Goal: Information Seeking & Learning: Learn about a topic

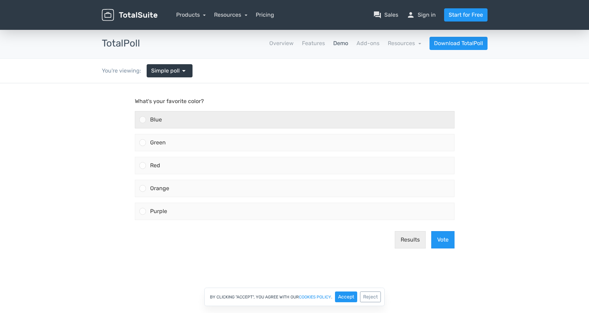
click at [182, 123] on div "Blue" at bounding box center [300, 120] width 308 height 17
click at [142, 120] on input "Blue" at bounding box center [142, 120] width 0 height 0
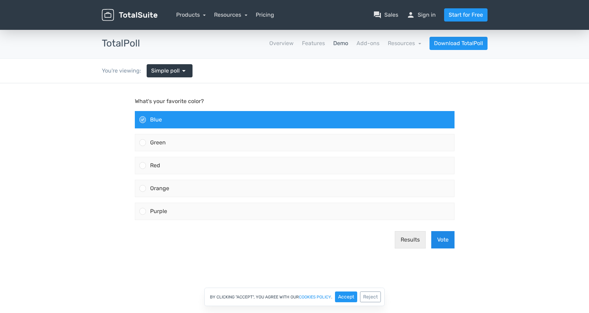
click at [446, 243] on button "Vote" at bounding box center [442, 239] width 23 height 17
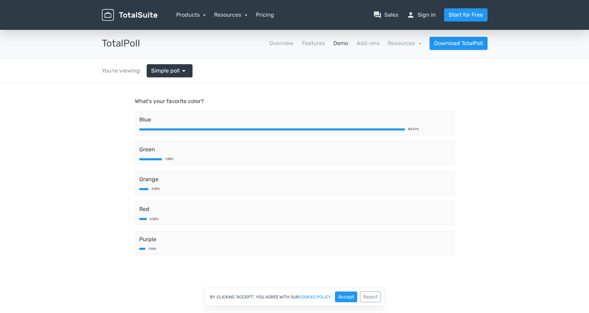
click at [128, 49] on div "TotalPoll apps Overview Features Demo Add-ons Resources school Documentation ar…" at bounding box center [295, 43] width 396 height 13
click at [127, 39] on h3 "TotalPoll" at bounding box center [121, 43] width 38 height 11
click at [127, 13] on img at bounding box center [130, 15] width 56 height 12
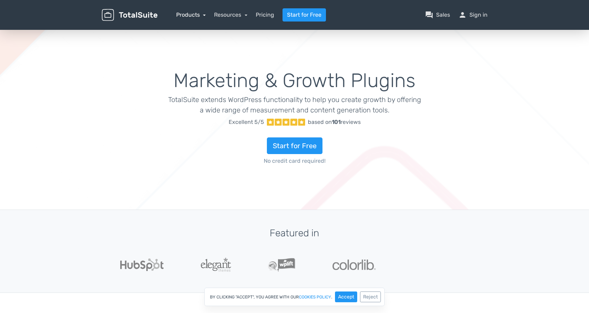
click at [193, 16] on link "Products" at bounding box center [191, 14] width 30 height 7
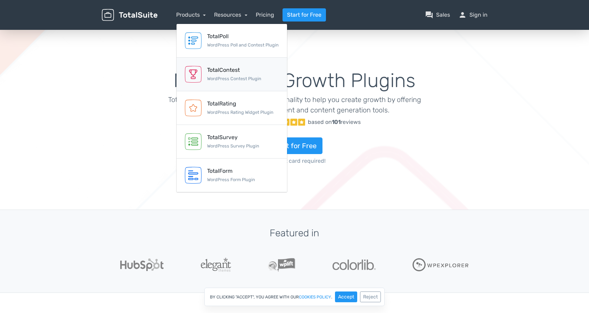
click at [224, 79] on small "WordPress Contest Plugin" at bounding box center [234, 78] width 54 height 5
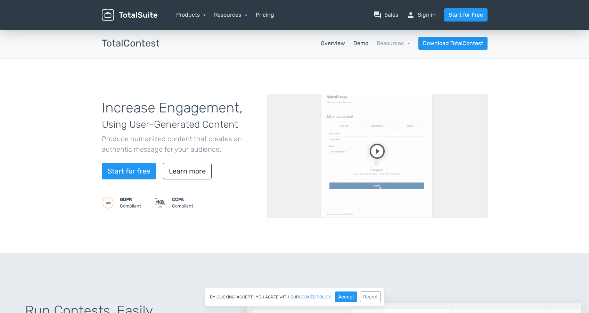
click at [362, 41] on link "Demo" at bounding box center [360, 43] width 15 height 8
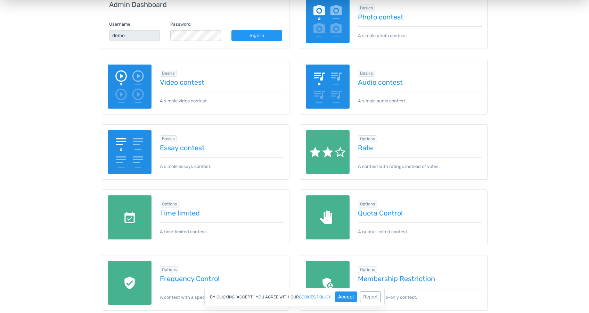
scroll to position [134, 0]
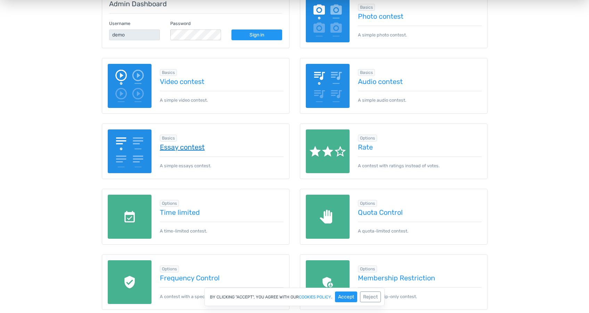
click at [182, 144] on link "Essay contest" at bounding box center [222, 147] width 124 height 8
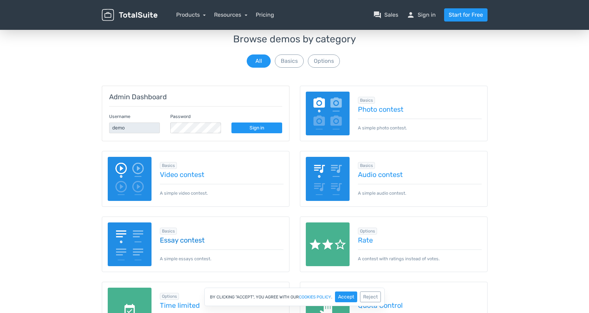
scroll to position [41, 0]
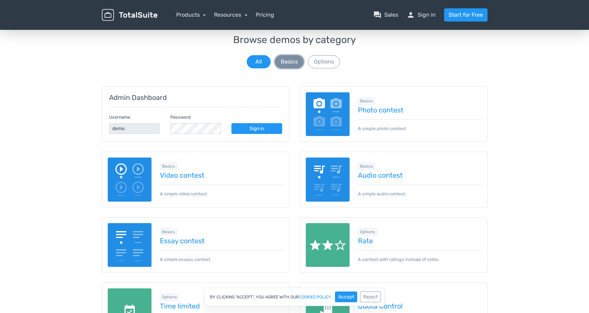
click at [292, 63] on button "Basics" at bounding box center [289, 61] width 29 height 13
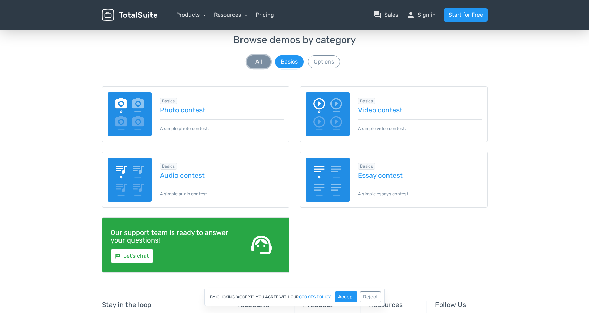
click at [254, 62] on button "All" at bounding box center [259, 61] width 24 height 13
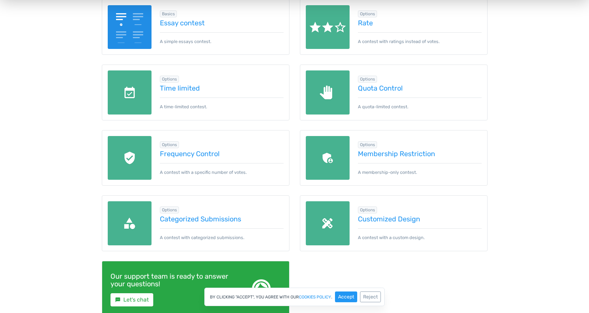
scroll to position [259, 0]
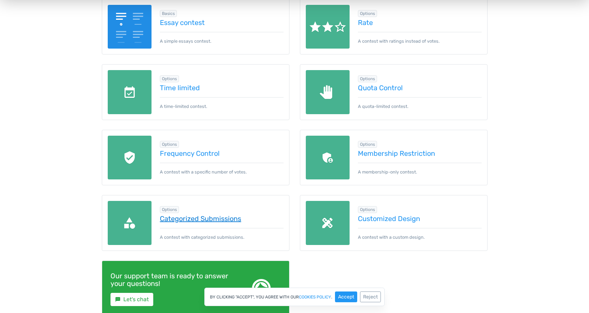
click at [228, 222] on link "Categorized Submissions" at bounding box center [222, 219] width 124 height 8
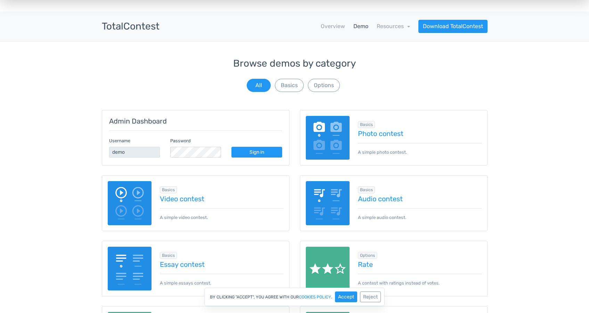
scroll to position [0, 0]
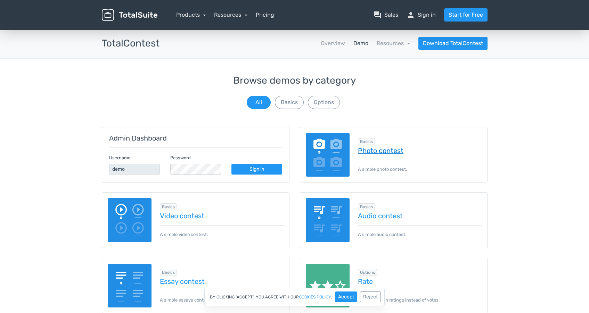
click at [372, 151] on link "Photo contest" at bounding box center [420, 151] width 124 height 8
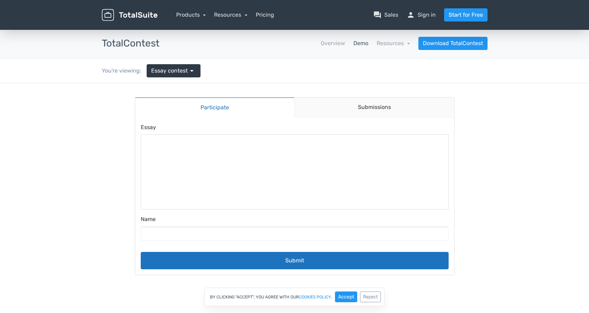
click at [217, 162] on div at bounding box center [295, 171] width 308 height 75
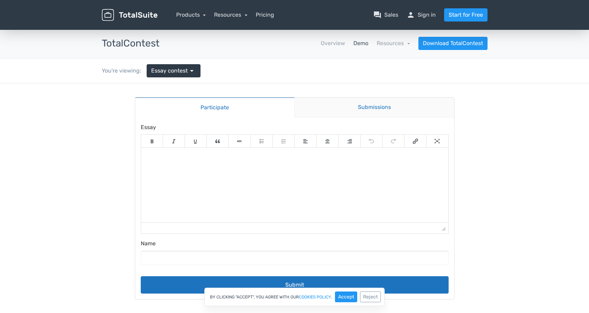
click at [326, 109] on link "Submissions" at bounding box center [374, 108] width 160 height 20
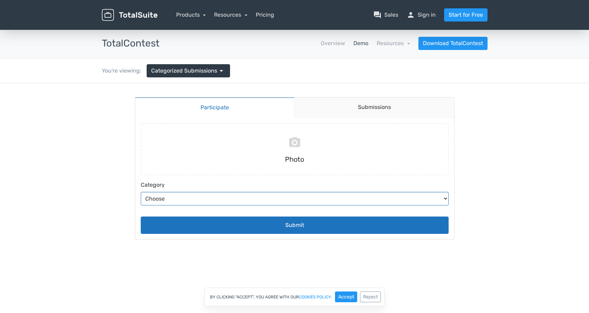
click at [220, 197] on select "Choose Abstract Humans Nature" at bounding box center [295, 199] width 308 height 14
